Goal: Task Accomplishment & Management: Manage account settings

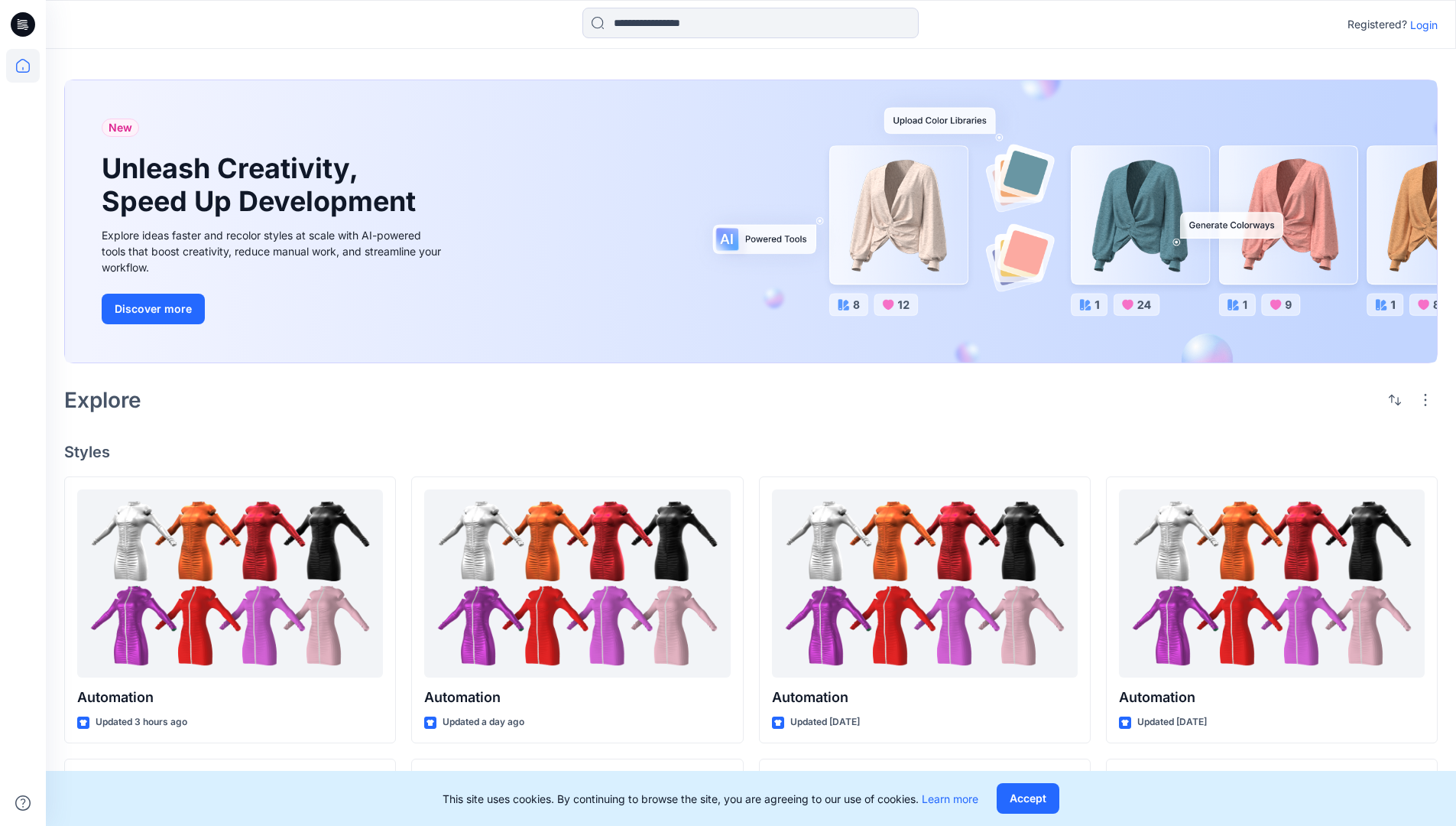
click at [1421, 25] on p "Login" at bounding box center [1424, 25] width 27 height 16
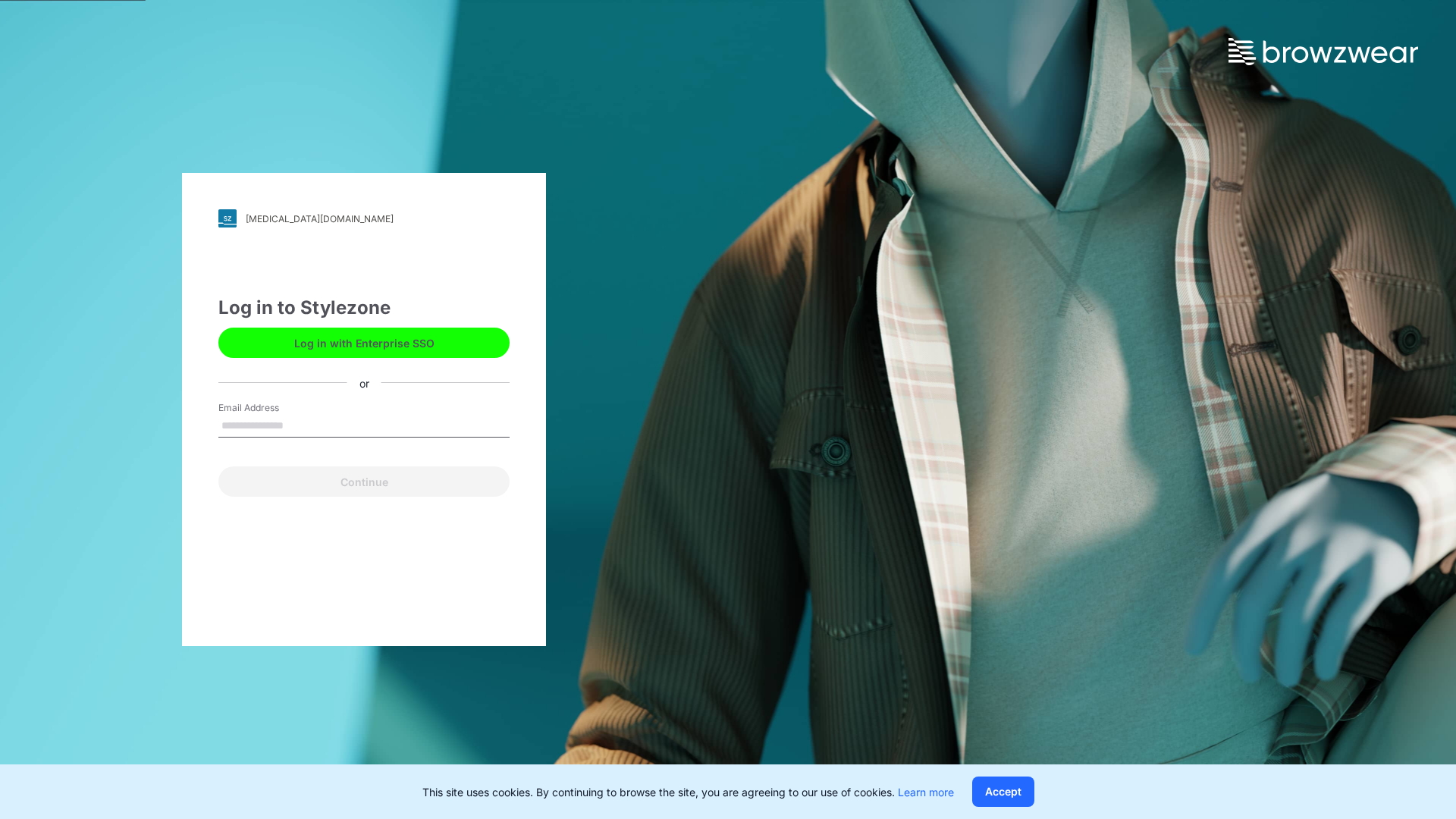
click at [300, 425] on input "Email Address" at bounding box center [364, 425] width 291 height 22
type input "**********"
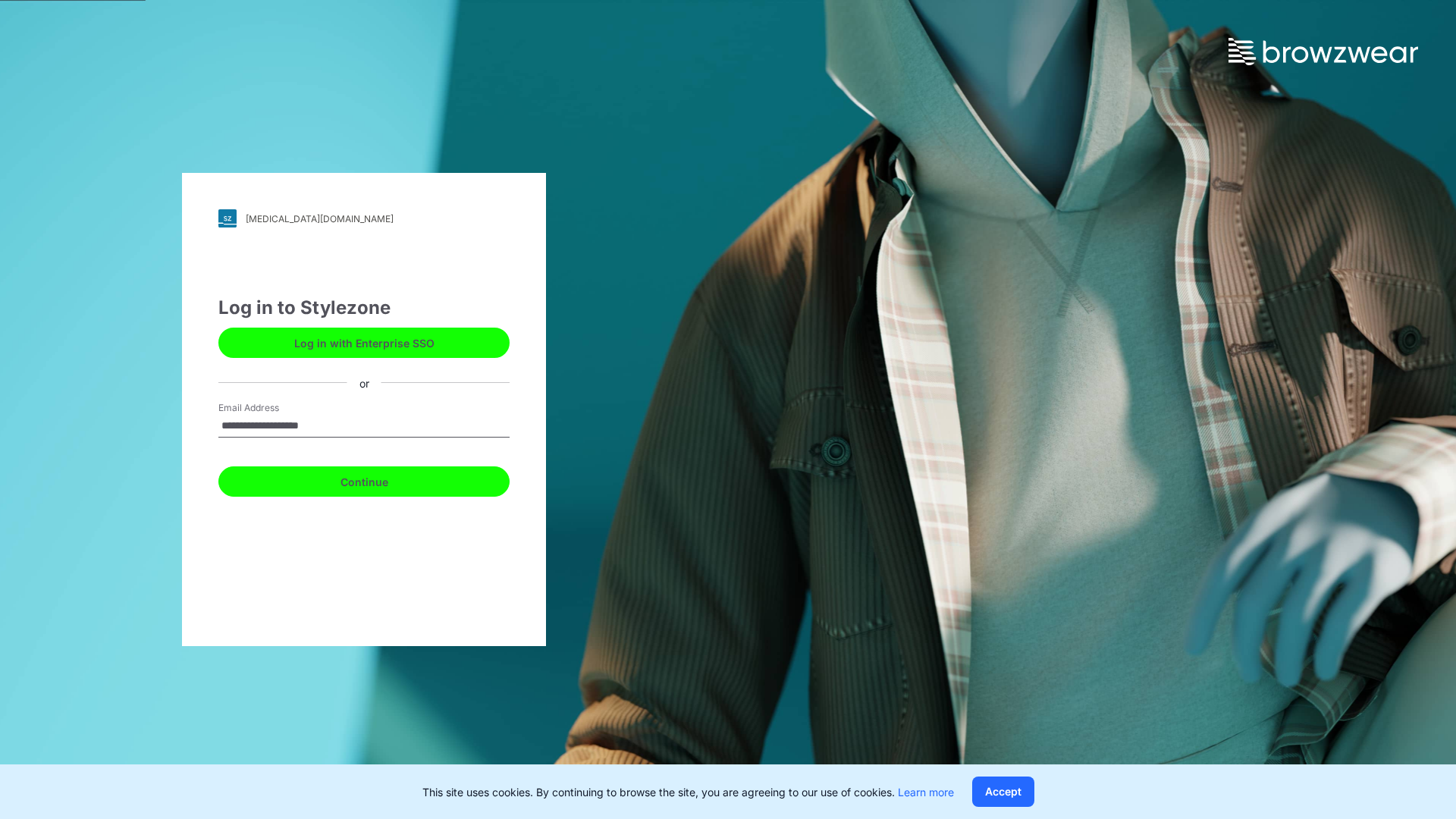
click at [380, 480] on button "Continue" at bounding box center [364, 481] width 291 height 30
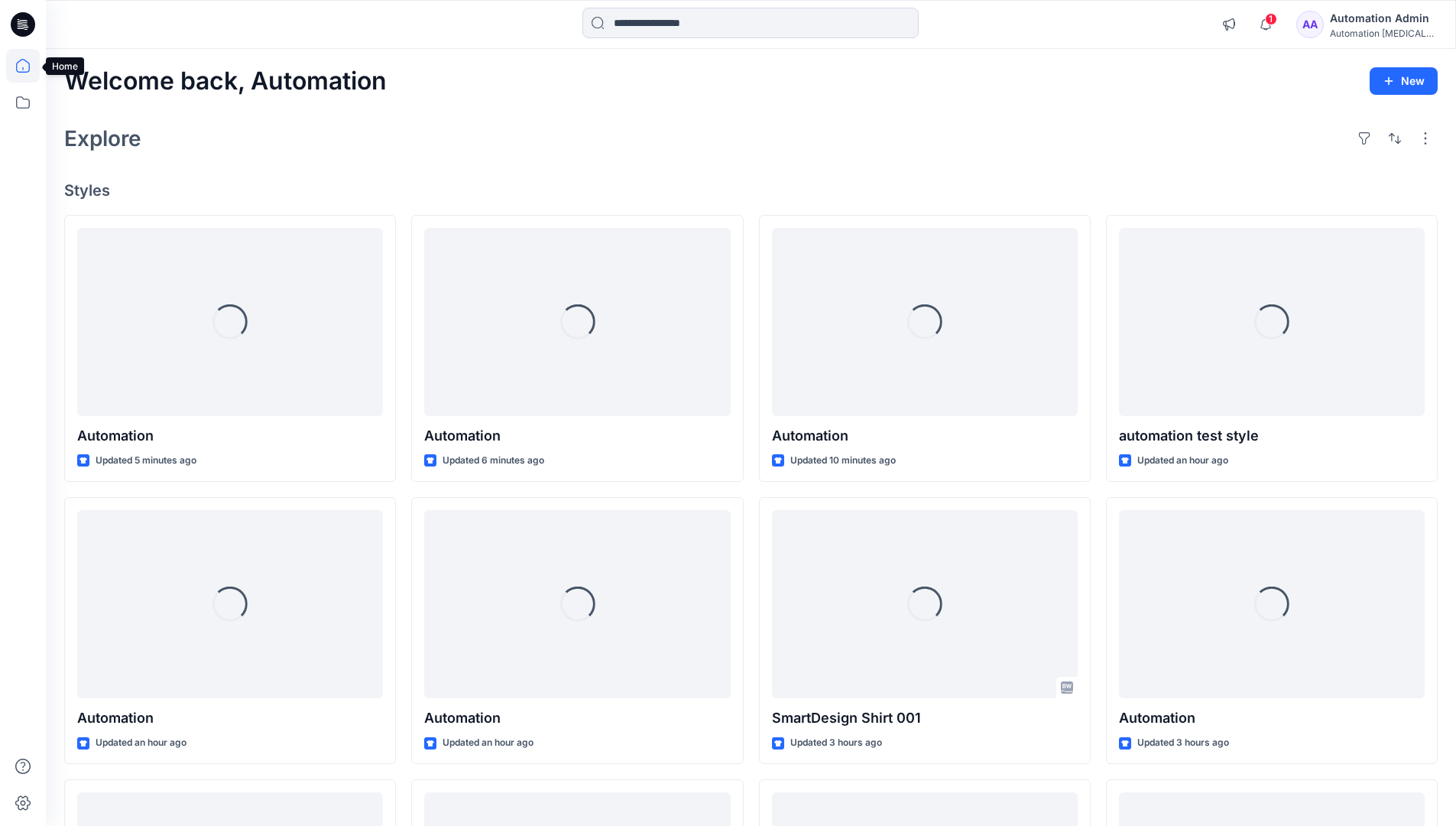
click at [29, 66] on icon at bounding box center [23, 66] width 14 height 14
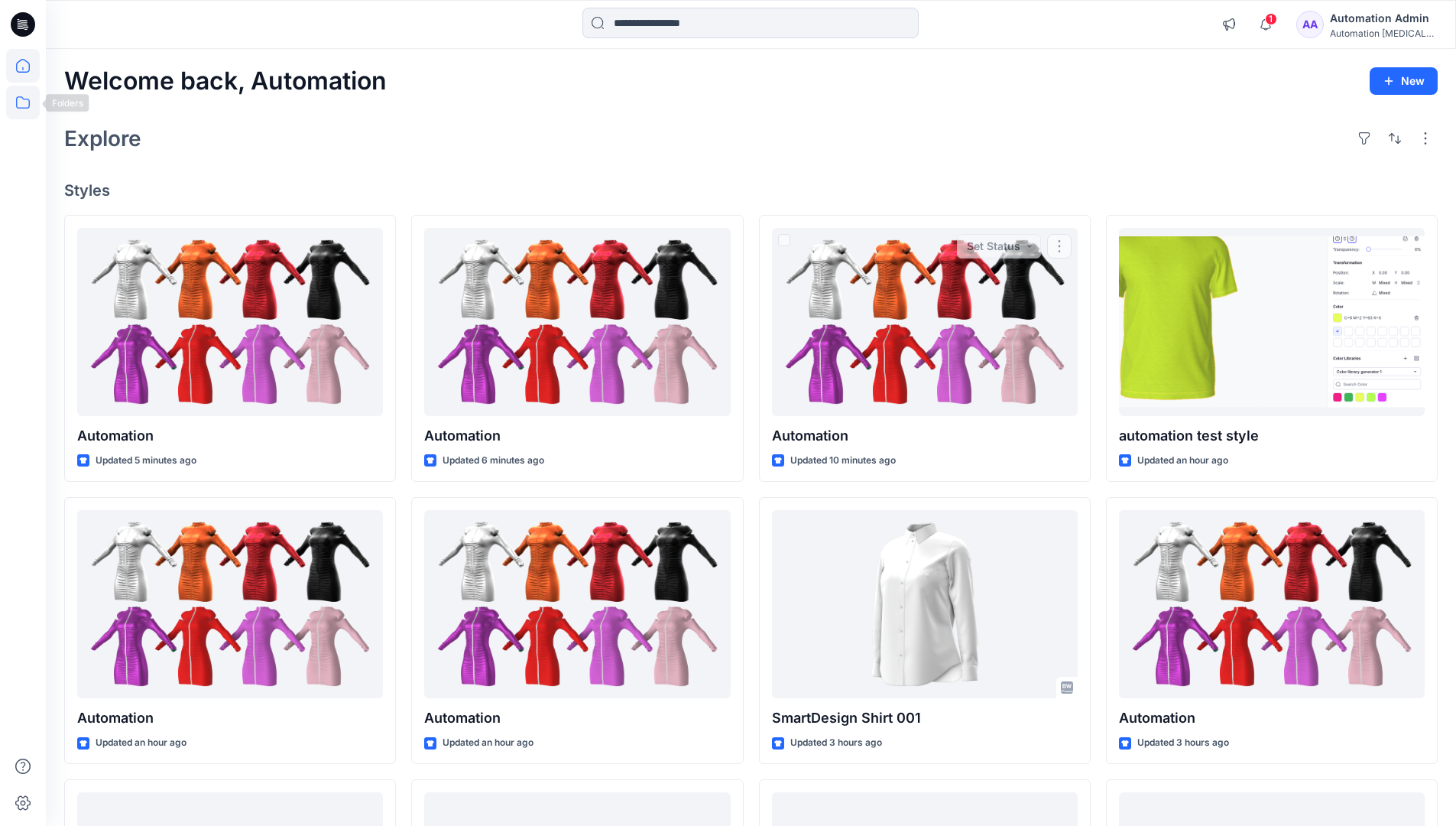
click at [23, 101] on icon at bounding box center [23, 102] width 33 height 33
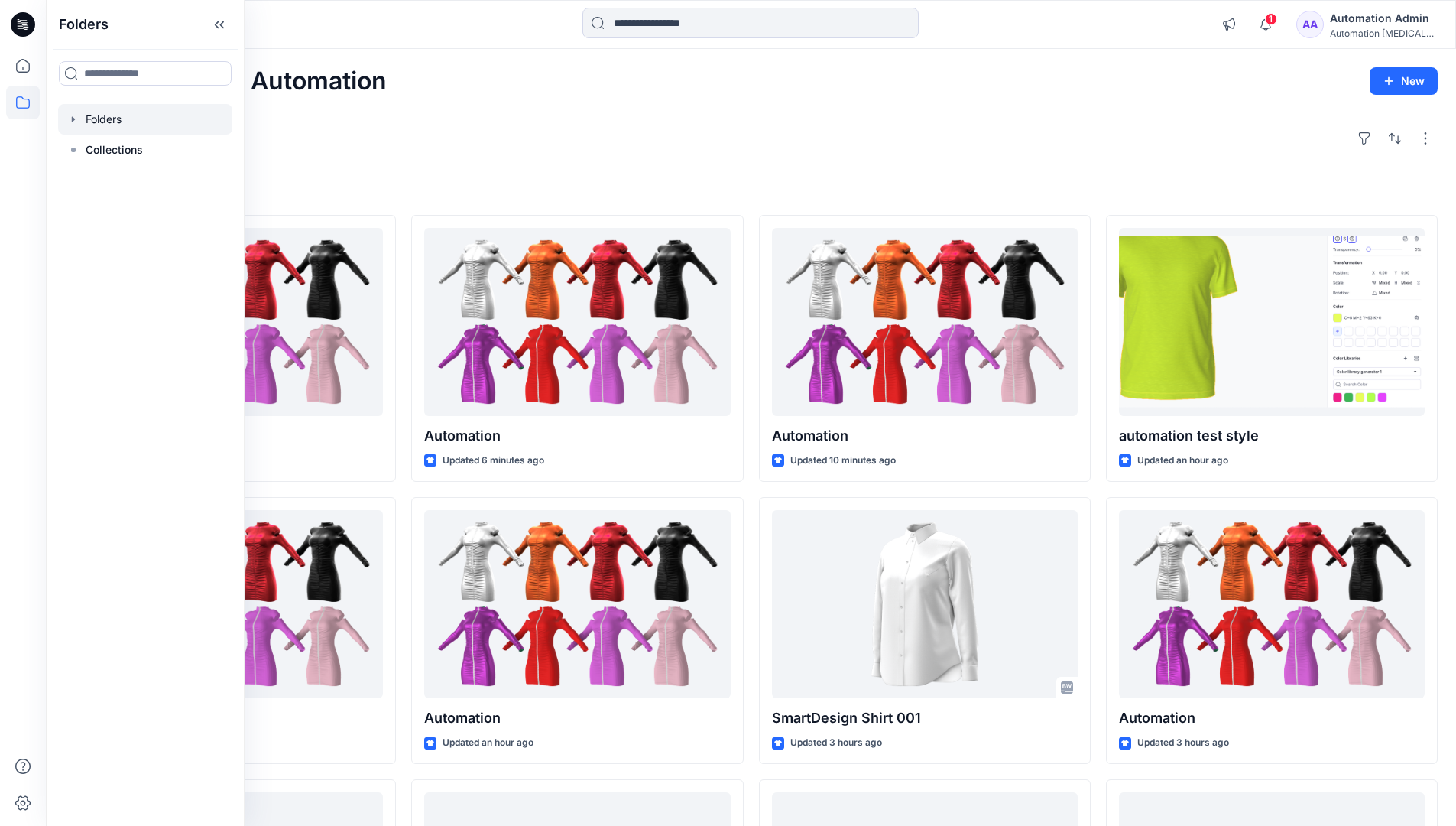
click at [108, 121] on div at bounding box center [145, 119] width 175 height 30
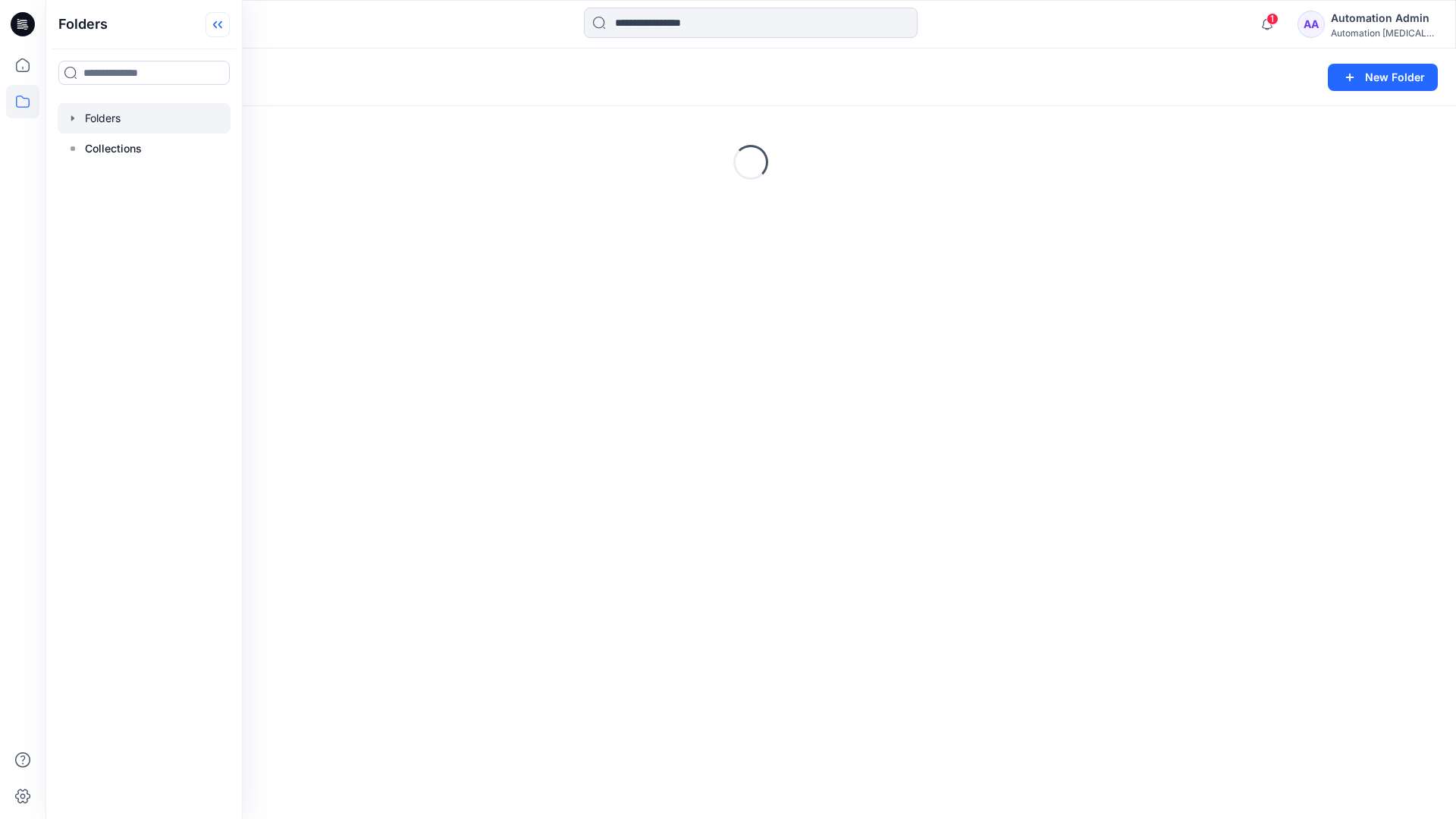
click at [224, 22] on icon at bounding box center [217, 24] width 24 height 25
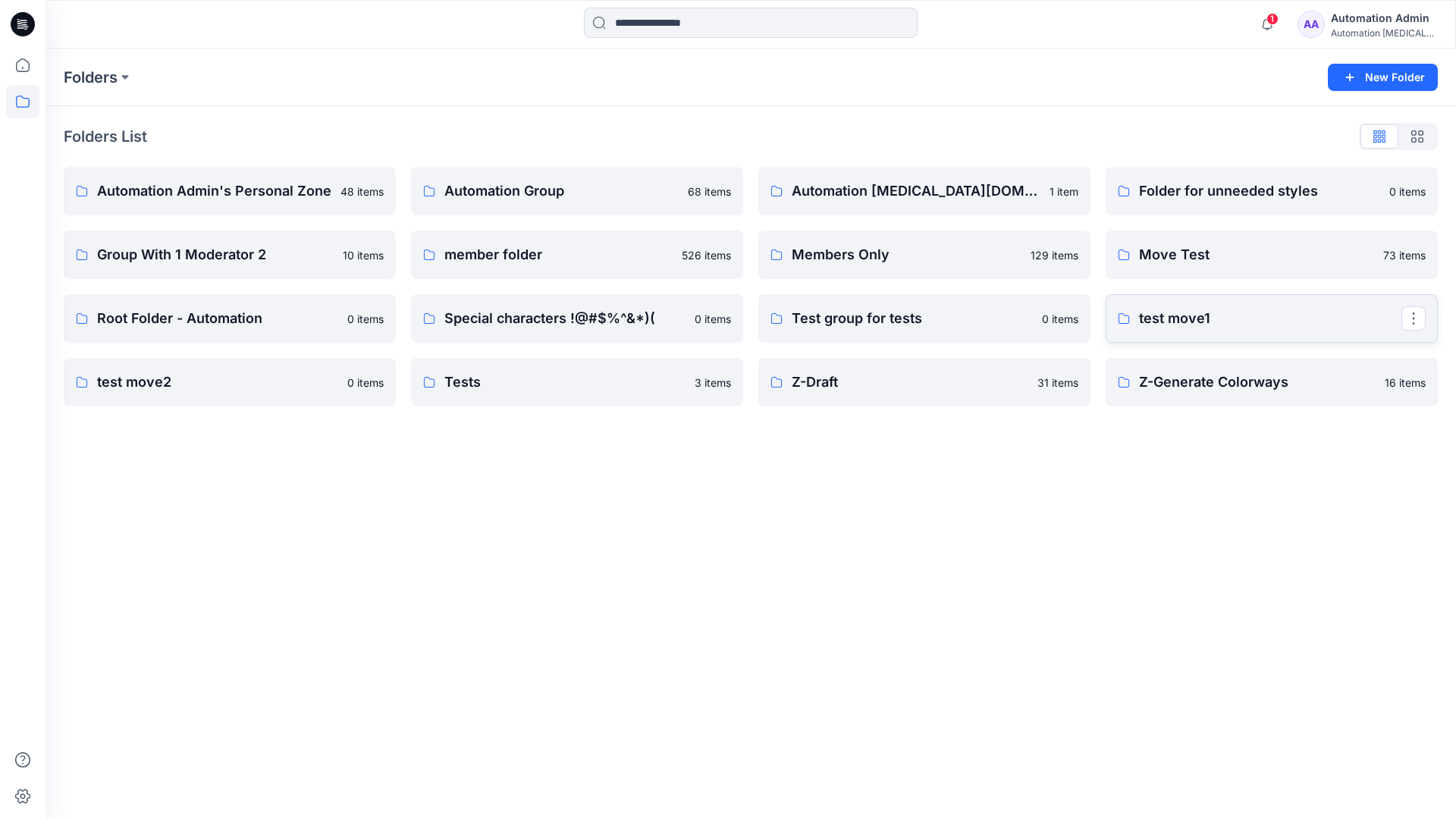
click at [1182, 319] on p "test move1" at bounding box center [1270, 319] width 263 height 21
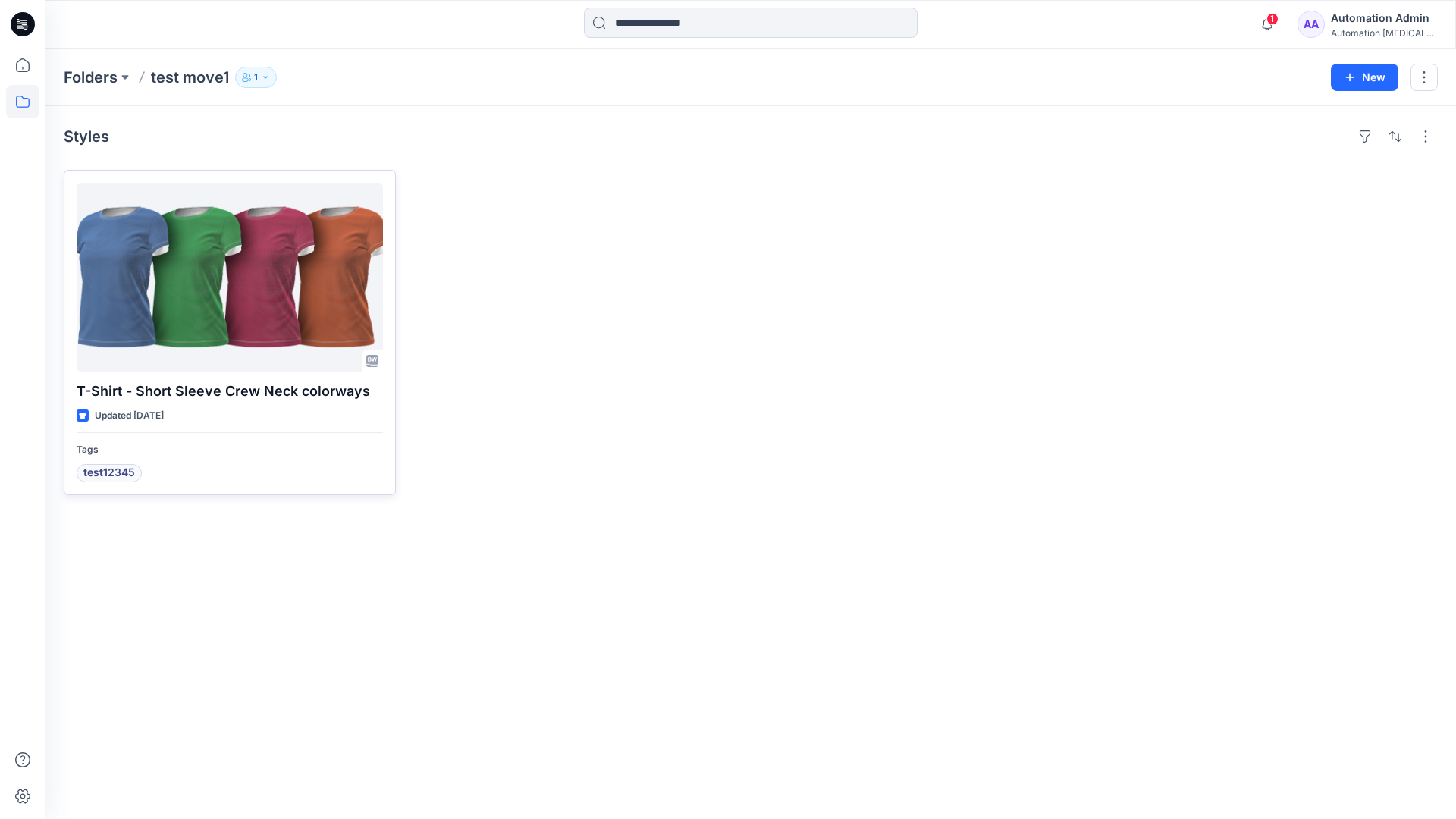
click at [210, 277] on div at bounding box center [230, 277] width 306 height 189
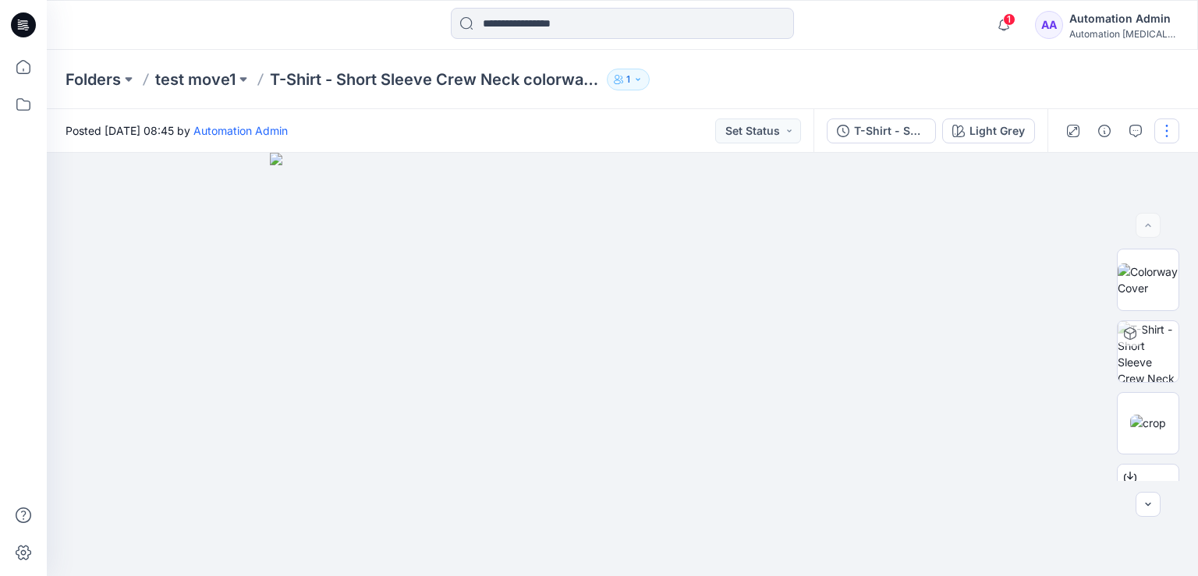
click at [1166, 130] on button "button" at bounding box center [1166, 131] width 25 height 25
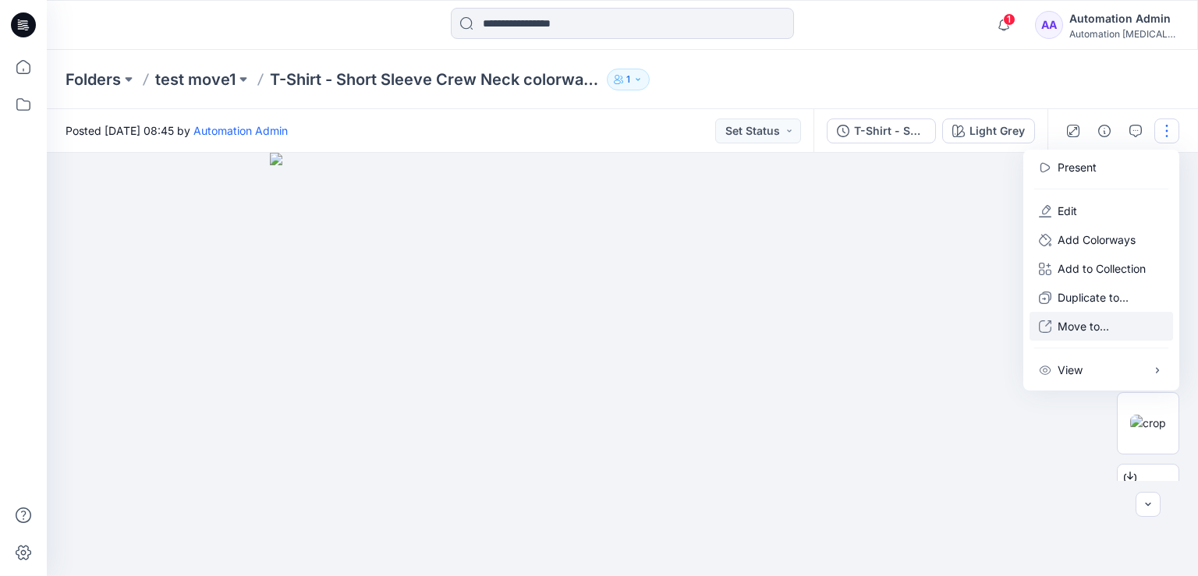
click at [1077, 327] on p "Move to..." at bounding box center [1082, 326] width 51 height 16
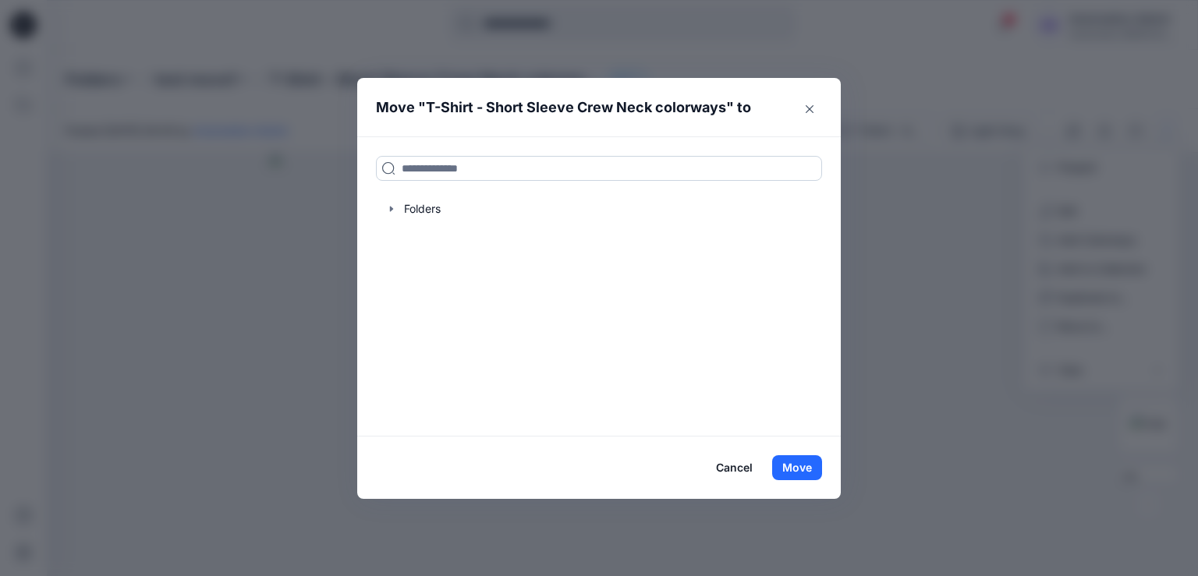
click at [418, 172] on input at bounding box center [599, 168] width 446 height 25
drag, startPoint x: 418, startPoint y: 172, endPoint x: 377, endPoint y: 168, distance: 41.5
click at [377, 168] on input at bounding box center [599, 168] width 446 height 25
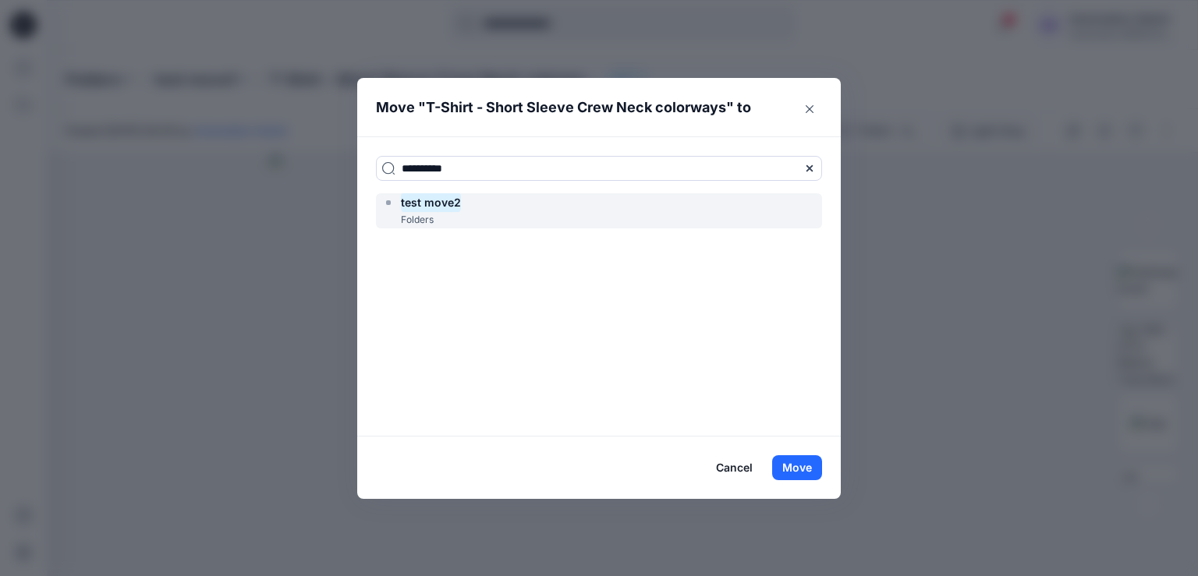
type input "**********"
click at [441, 207] on mark "test move2" at bounding box center [431, 202] width 60 height 21
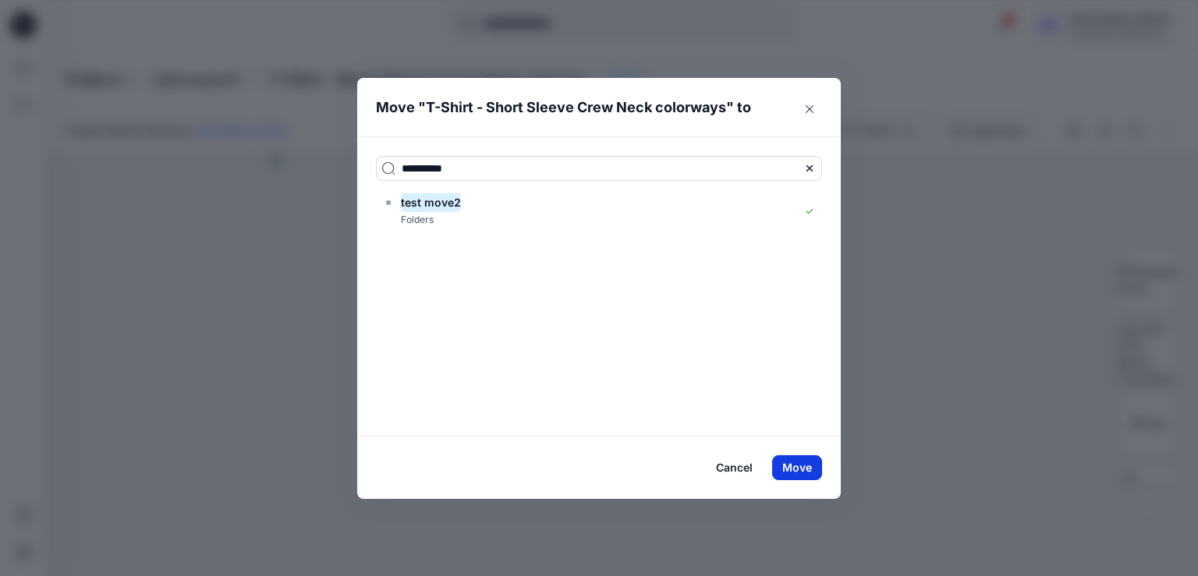
click at [794, 467] on button "Move" at bounding box center [797, 467] width 50 height 25
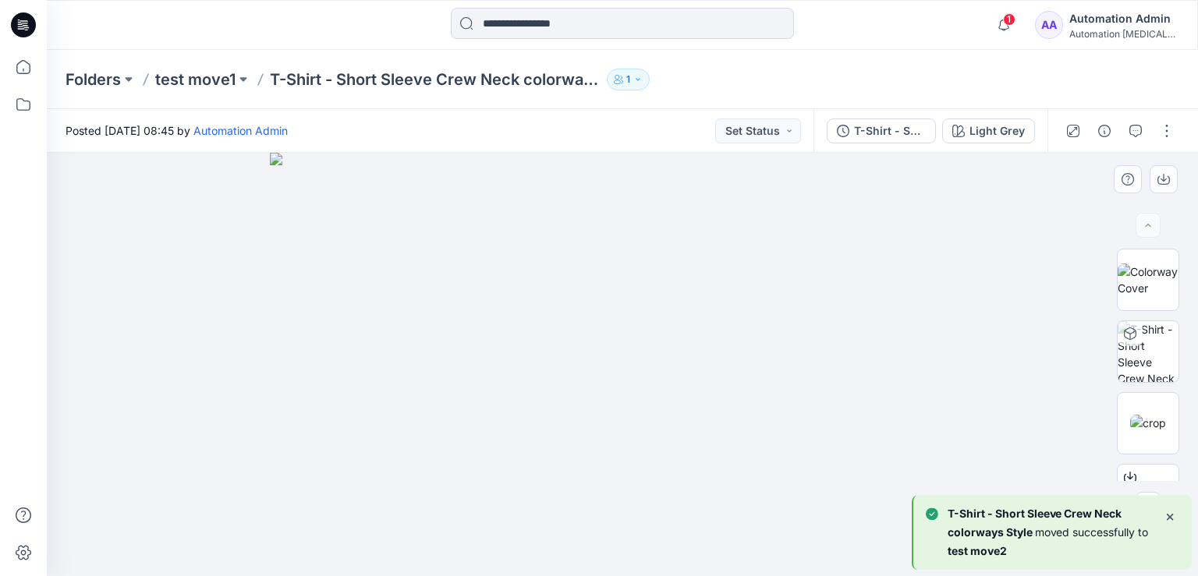
click at [175, 242] on div at bounding box center [622, 364] width 1151 height 423
click at [1166, 133] on button "button" at bounding box center [1166, 131] width 25 height 25
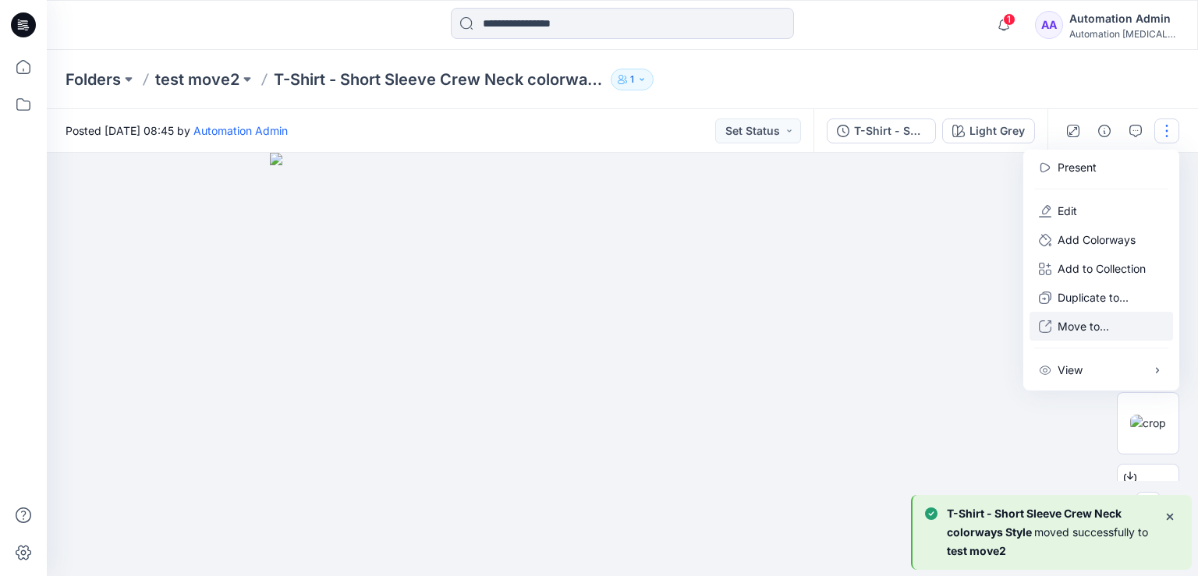
click at [1076, 327] on p "Move to..." at bounding box center [1082, 326] width 51 height 16
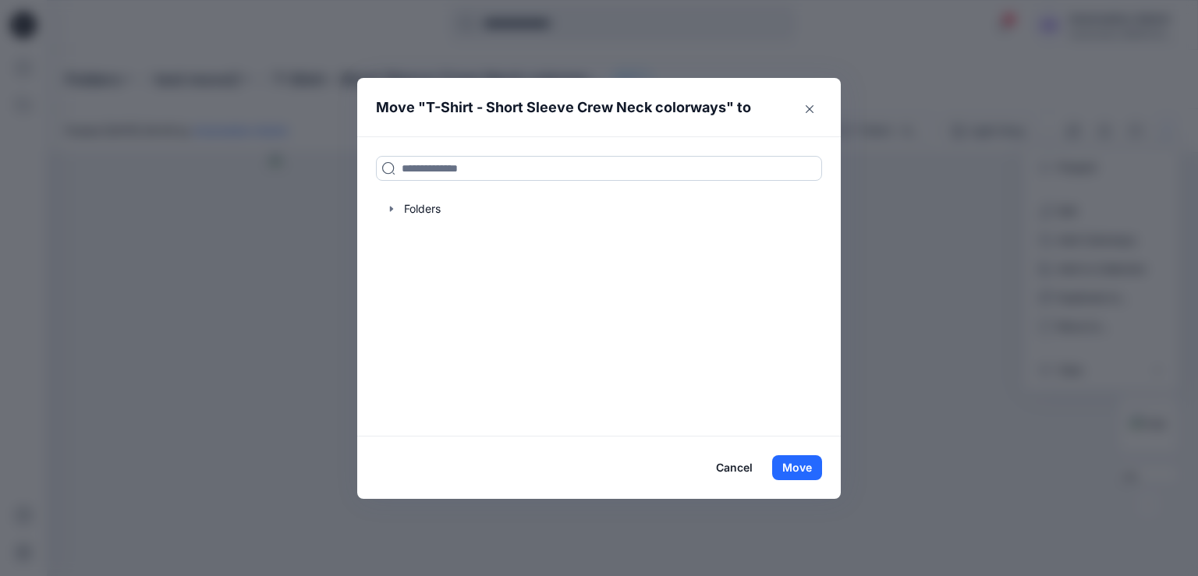
click at [522, 166] on input at bounding box center [599, 168] width 446 height 25
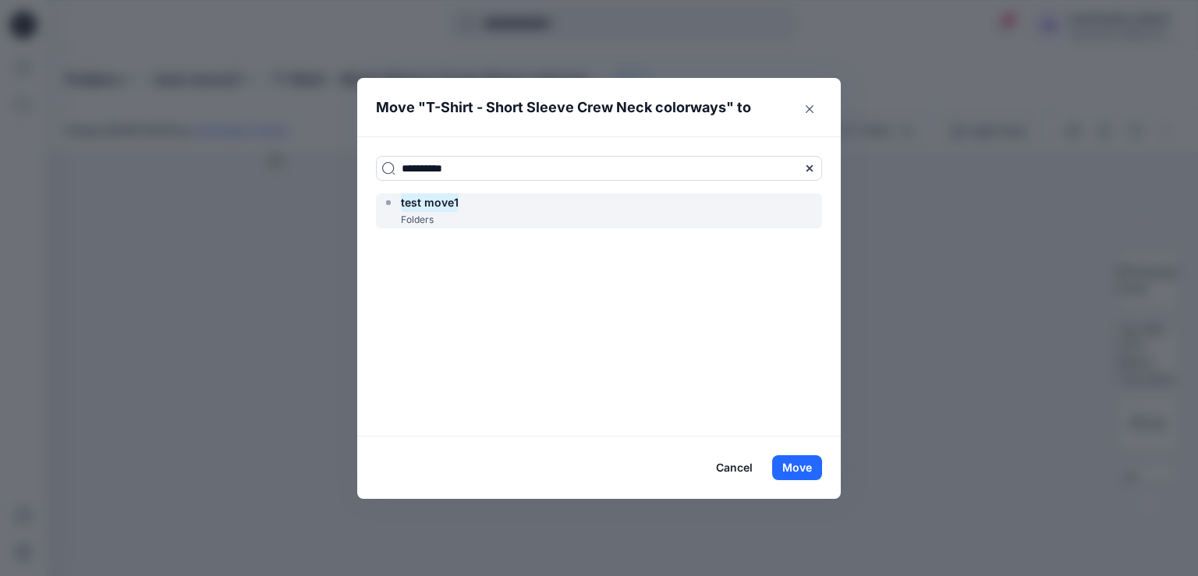
type input "**********"
click at [497, 206] on div "test move1 Folders" at bounding box center [599, 210] width 446 height 35
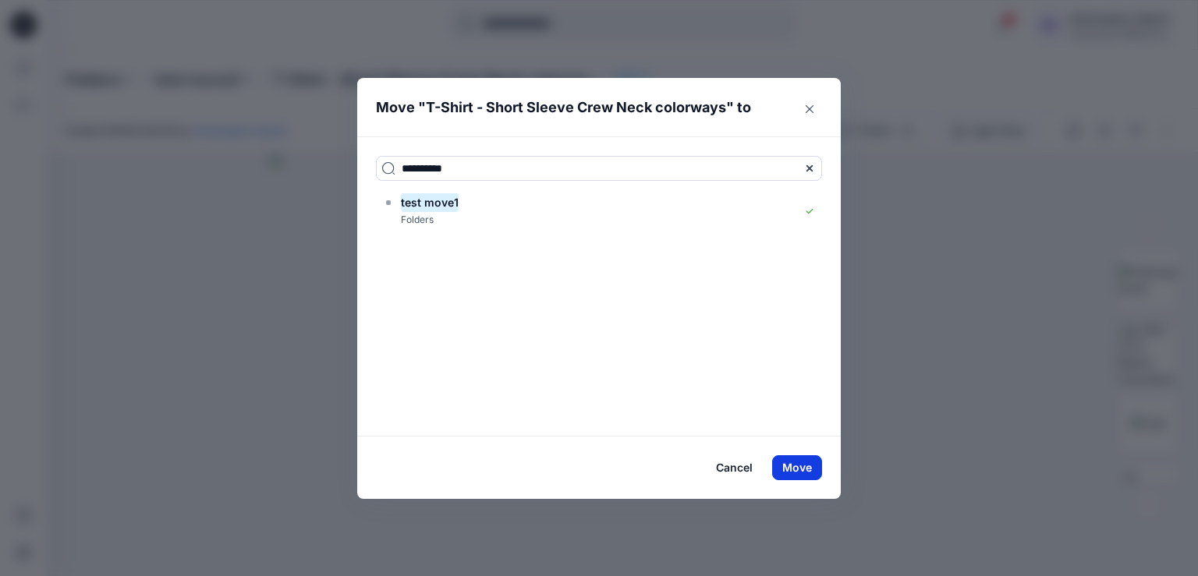
click at [801, 466] on button "Move" at bounding box center [797, 467] width 50 height 25
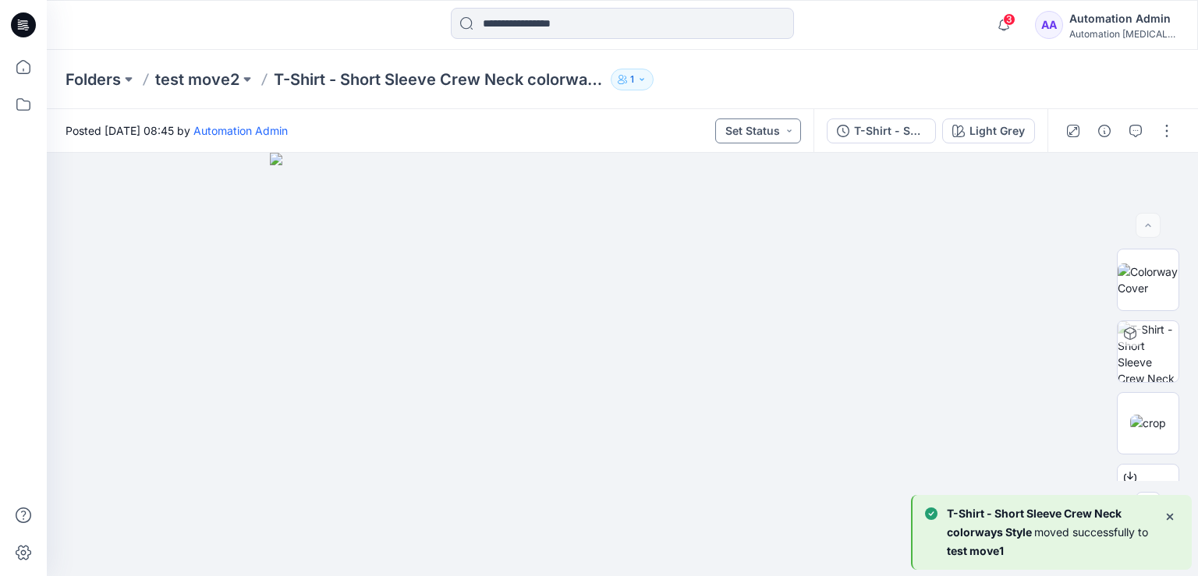
click at [773, 127] on button "Set Status" at bounding box center [758, 131] width 86 height 25
click at [771, 129] on button "Set Status" at bounding box center [758, 131] width 86 height 25
click at [930, 127] on button "T-Shirt - Short Sleeve" at bounding box center [880, 131] width 109 height 25
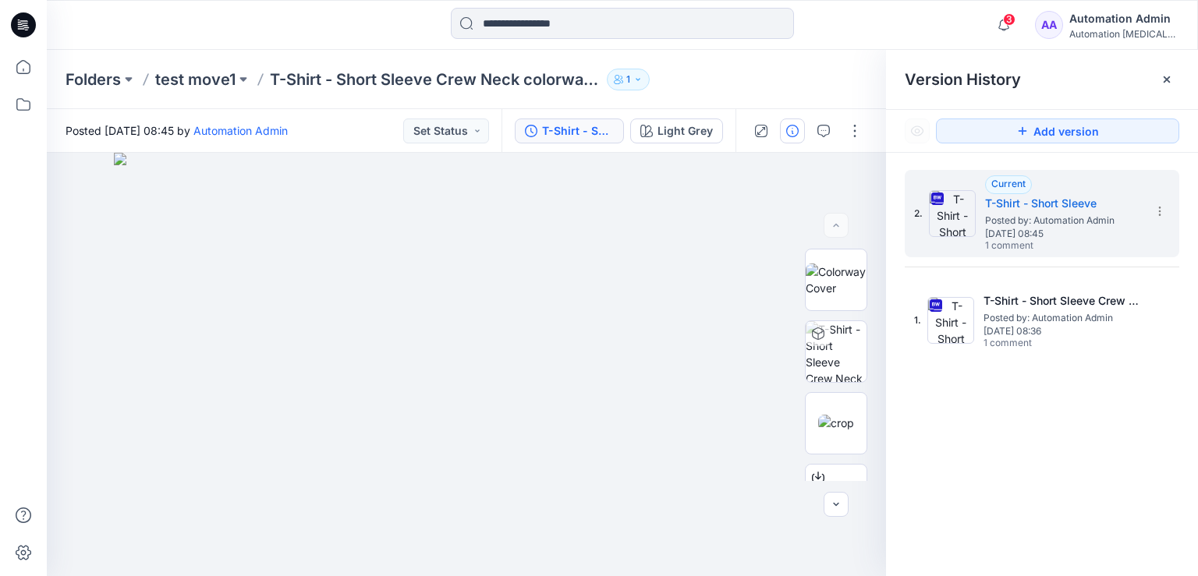
click at [788, 133] on icon "button" at bounding box center [792, 131] width 12 height 12
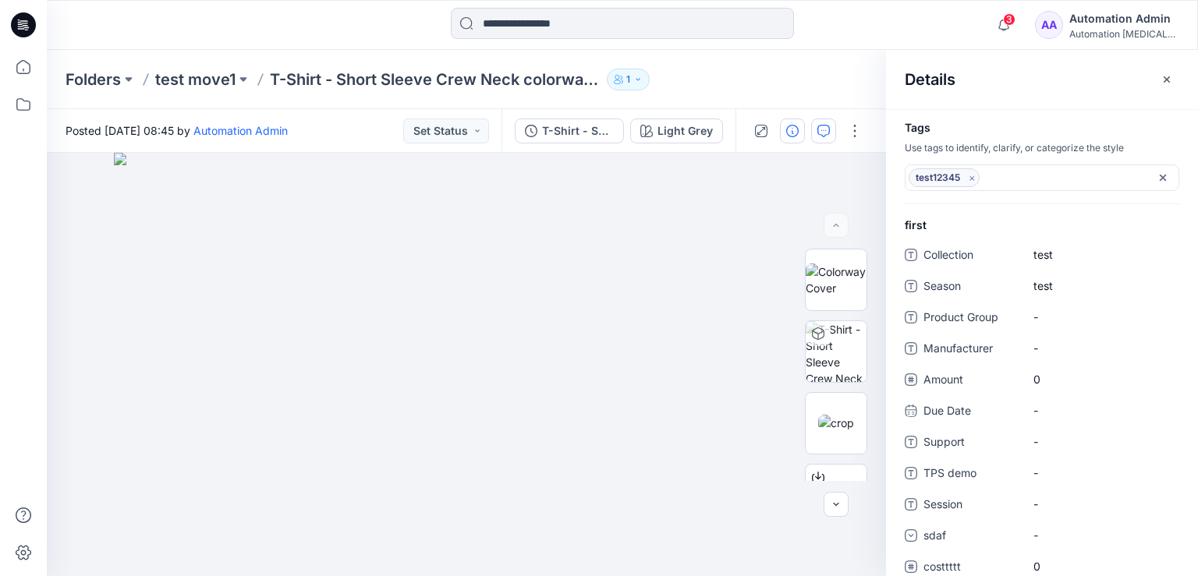
click at [829, 133] on icon "button" at bounding box center [823, 131] width 12 height 12
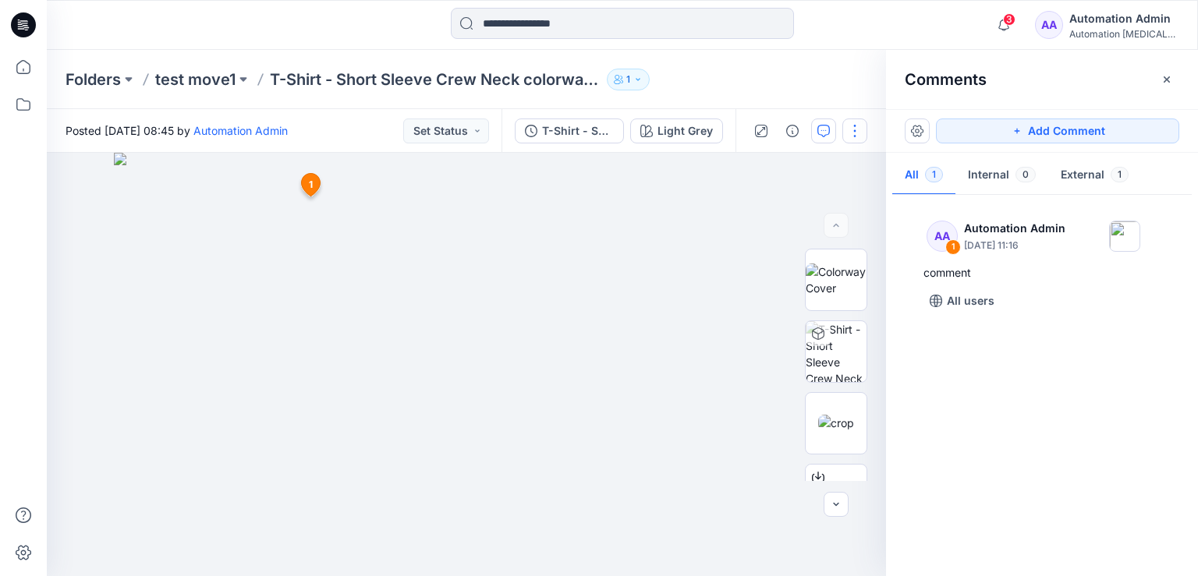
click at [854, 129] on button "button" at bounding box center [854, 131] width 25 height 25
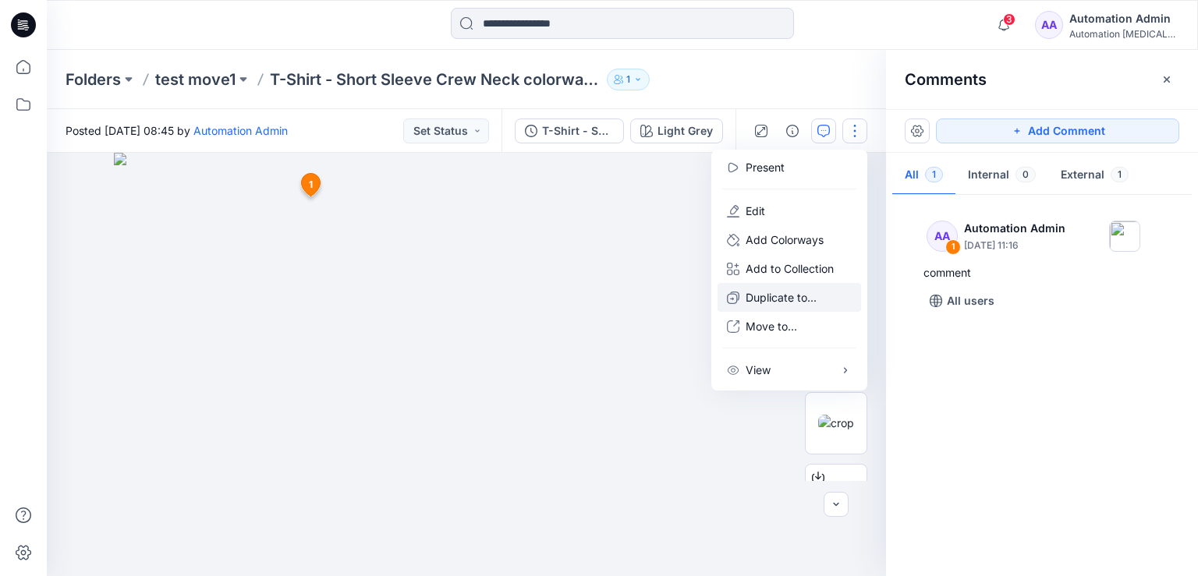
click at [783, 297] on p "Duplicate to..." at bounding box center [780, 297] width 71 height 16
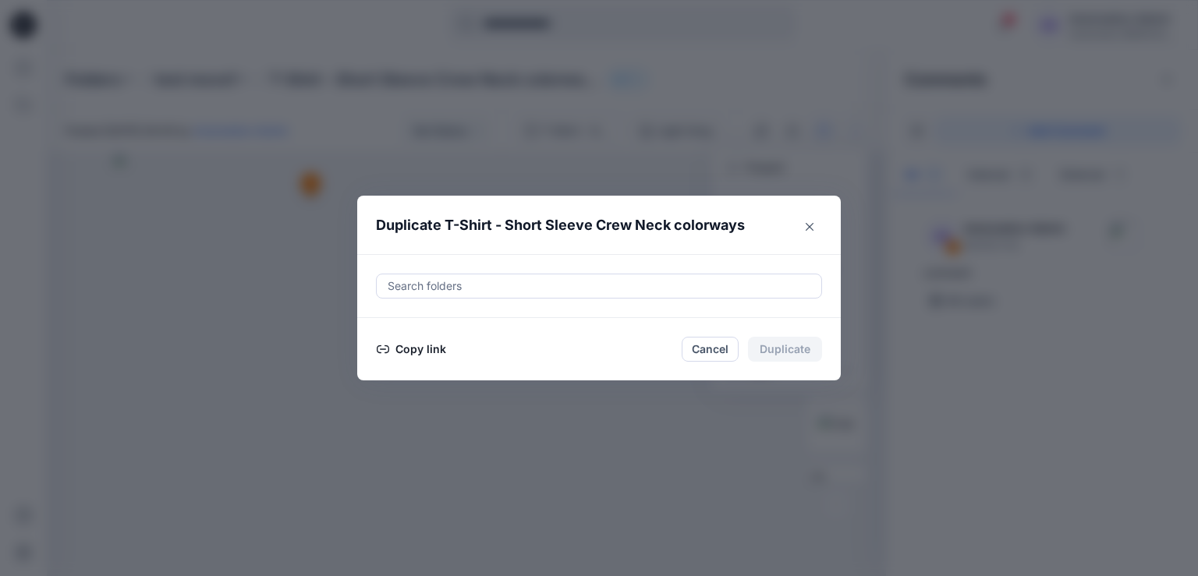
click at [410, 349] on button "Copy link" at bounding box center [411, 349] width 71 height 19
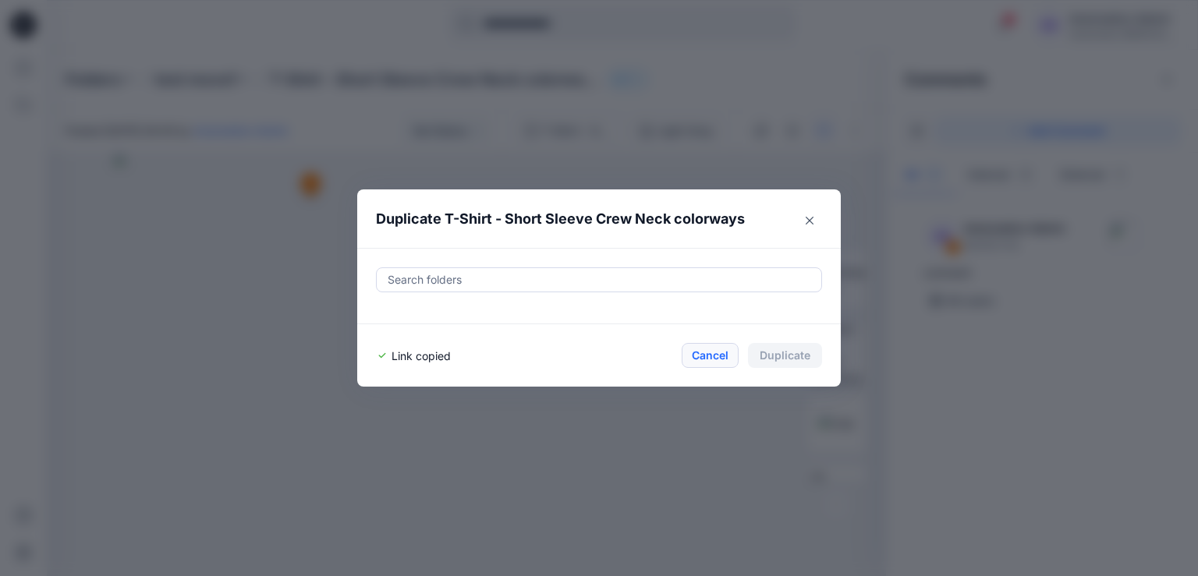
click at [709, 353] on button "Cancel" at bounding box center [709, 355] width 57 height 25
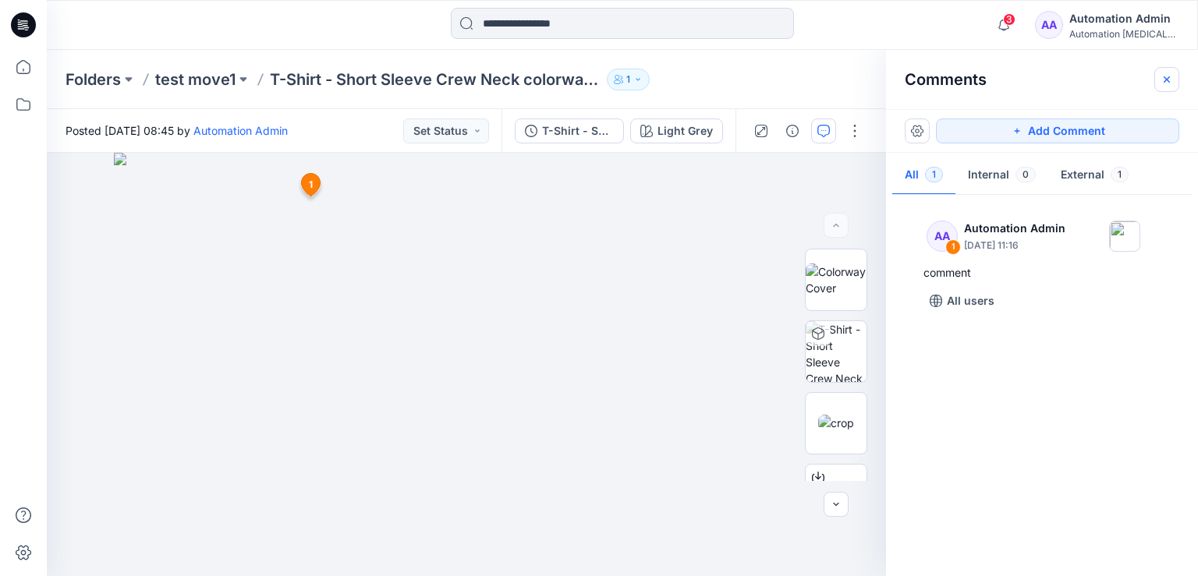
click at [1171, 82] on icon "button" at bounding box center [1166, 79] width 12 height 12
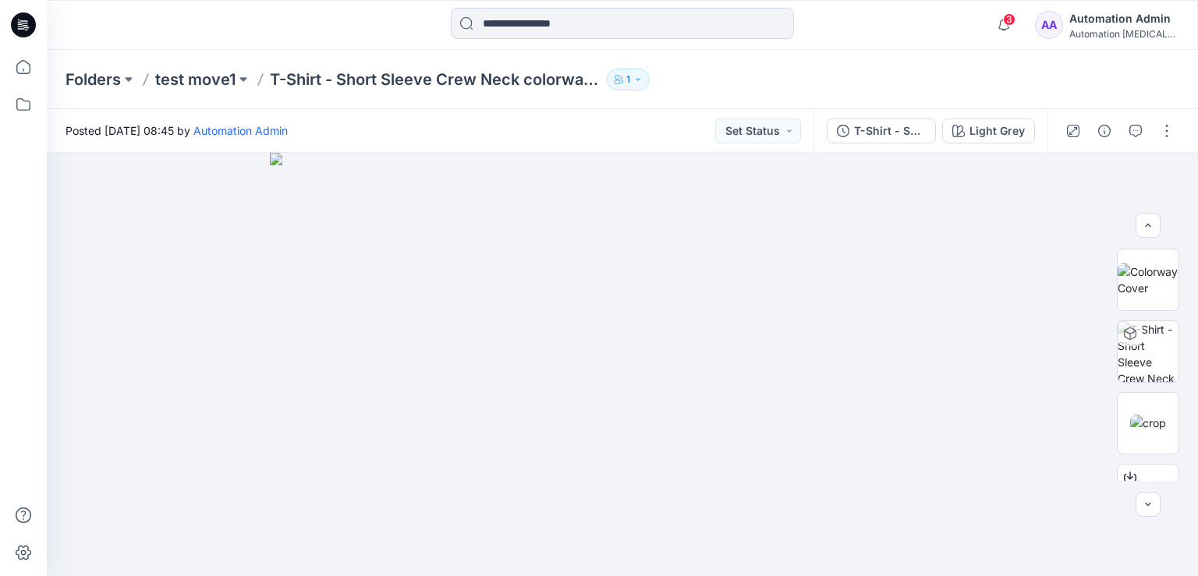
scroll to position [214, 0]
click at [1172, 135] on button "button" at bounding box center [1166, 131] width 25 height 25
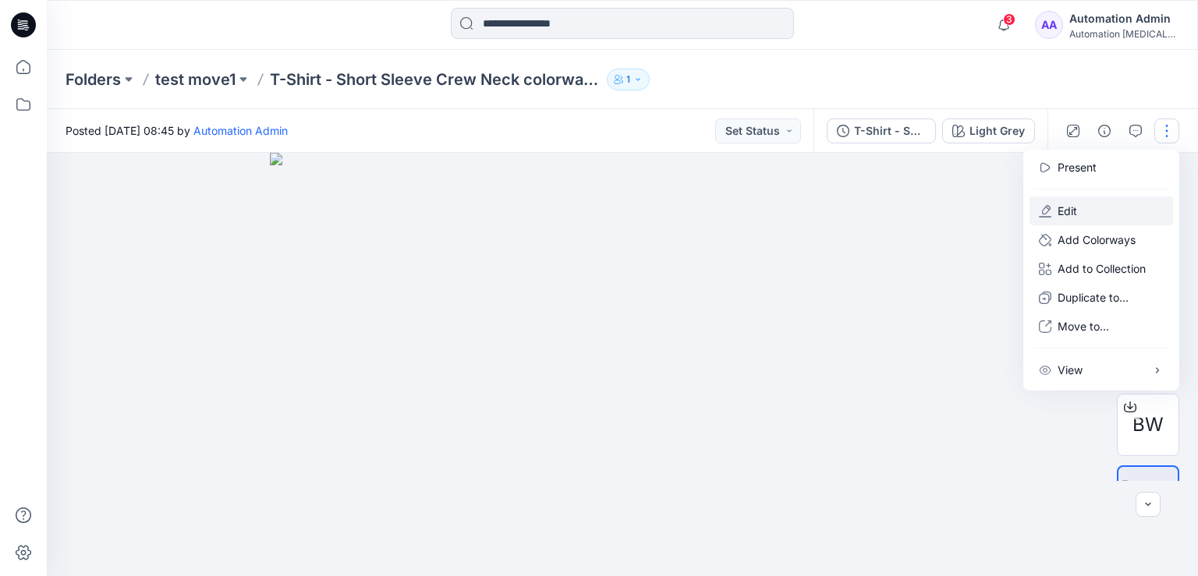
click at [1105, 210] on button "Edit" at bounding box center [1100, 210] width 143 height 29
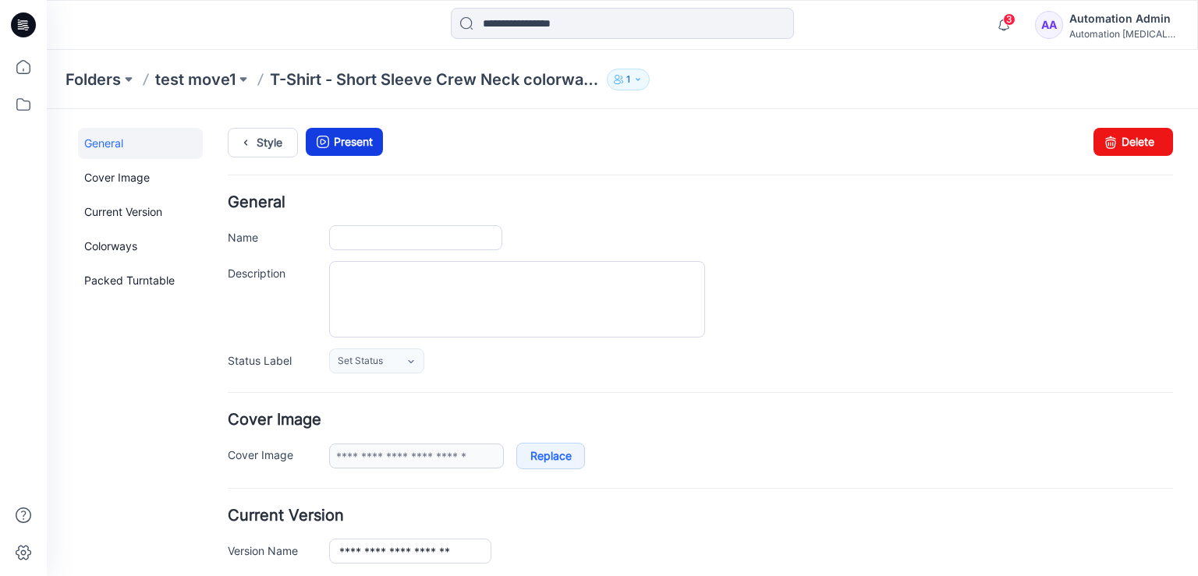
click at [353, 142] on link "Present" at bounding box center [344, 142] width 77 height 28
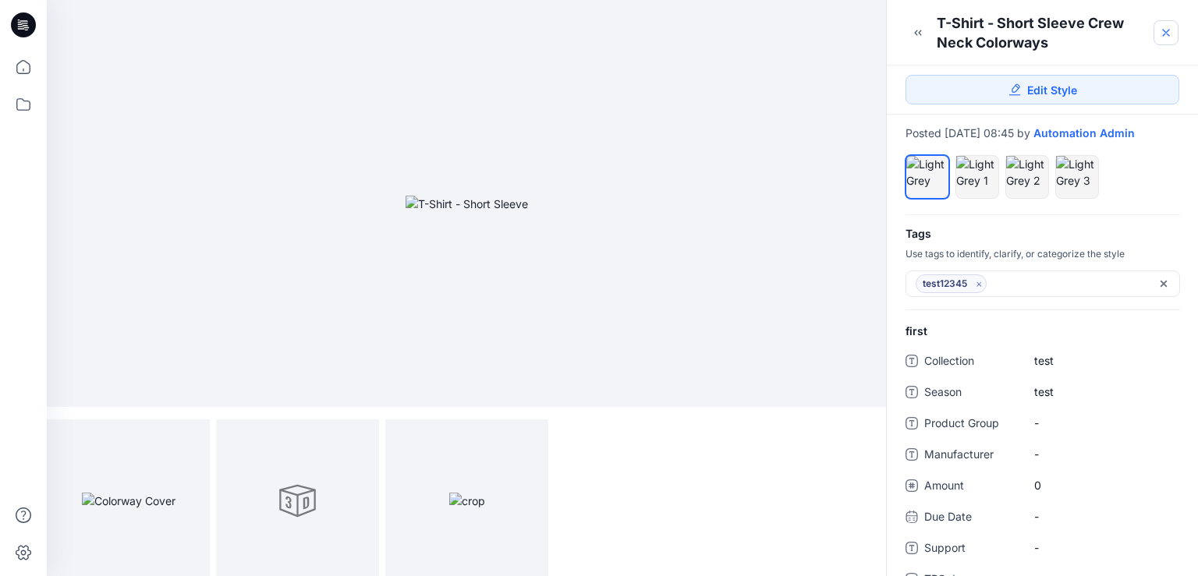
click at [1163, 31] on icon at bounding box center [1165, 33] width 6 height 6
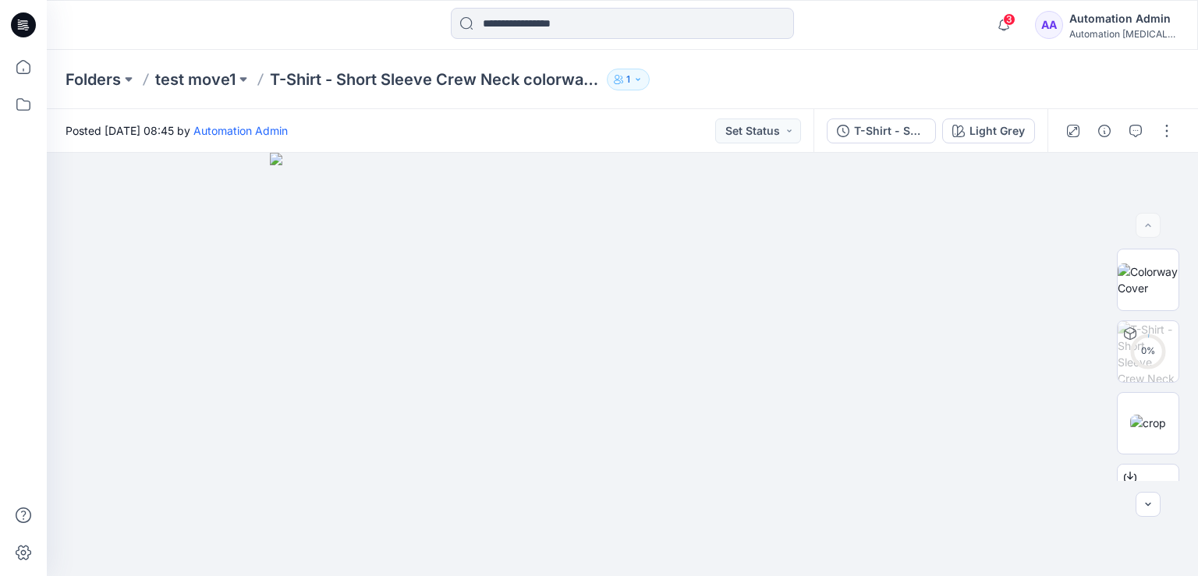
click at [1126, 22] on div "Automation Admin" at bounding box center [1123, 18] width 109 height 19
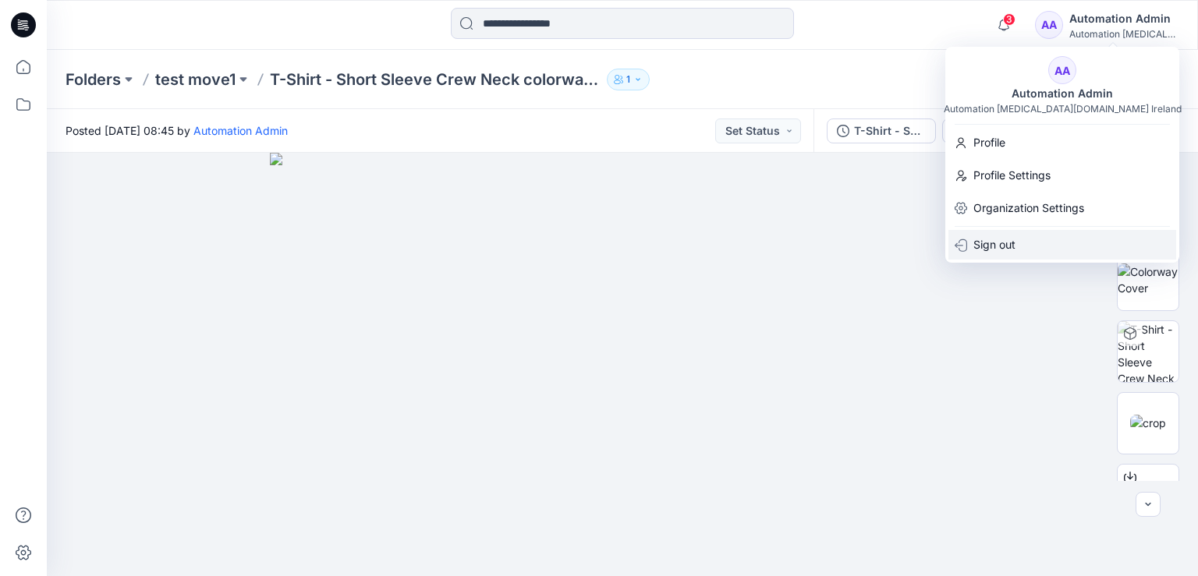
click at [1016, 246] on div "Sign out" at bounding box center [1062, 245] width 228 height 30
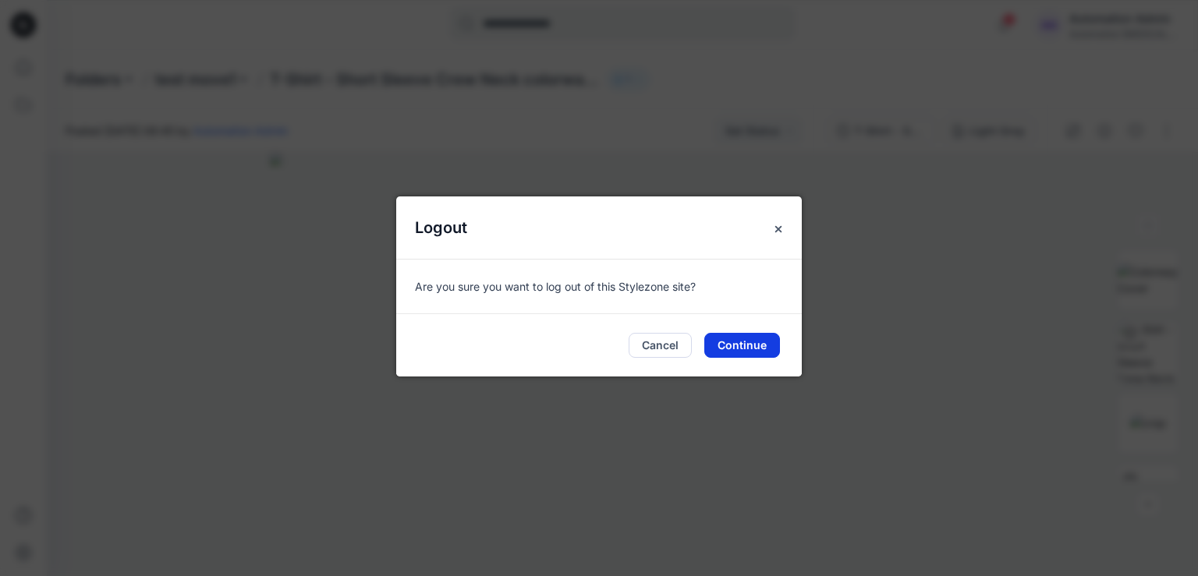
click at [744, 345] on button "Continue" at bounding box center [742, 345] width 76 height 25
